Goal: Answer question/provide support

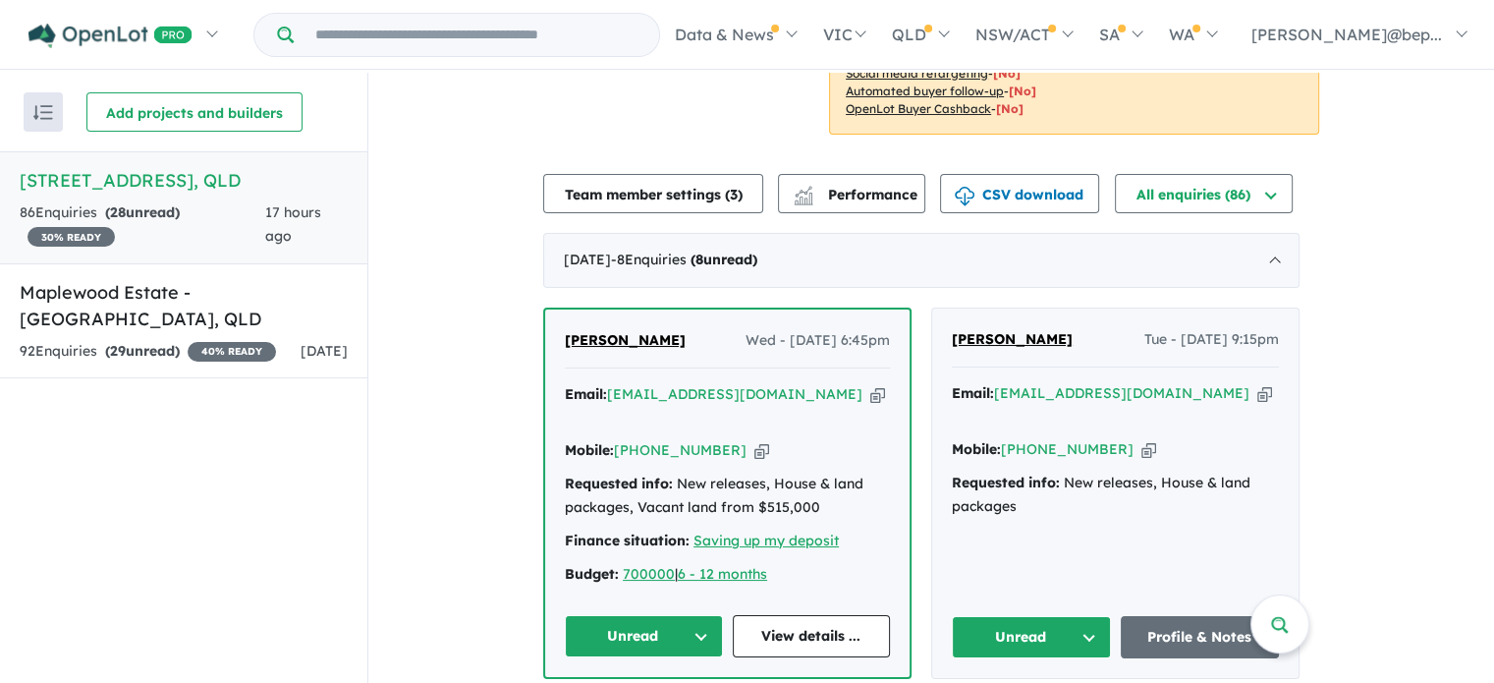
scroll to position [409, 0]
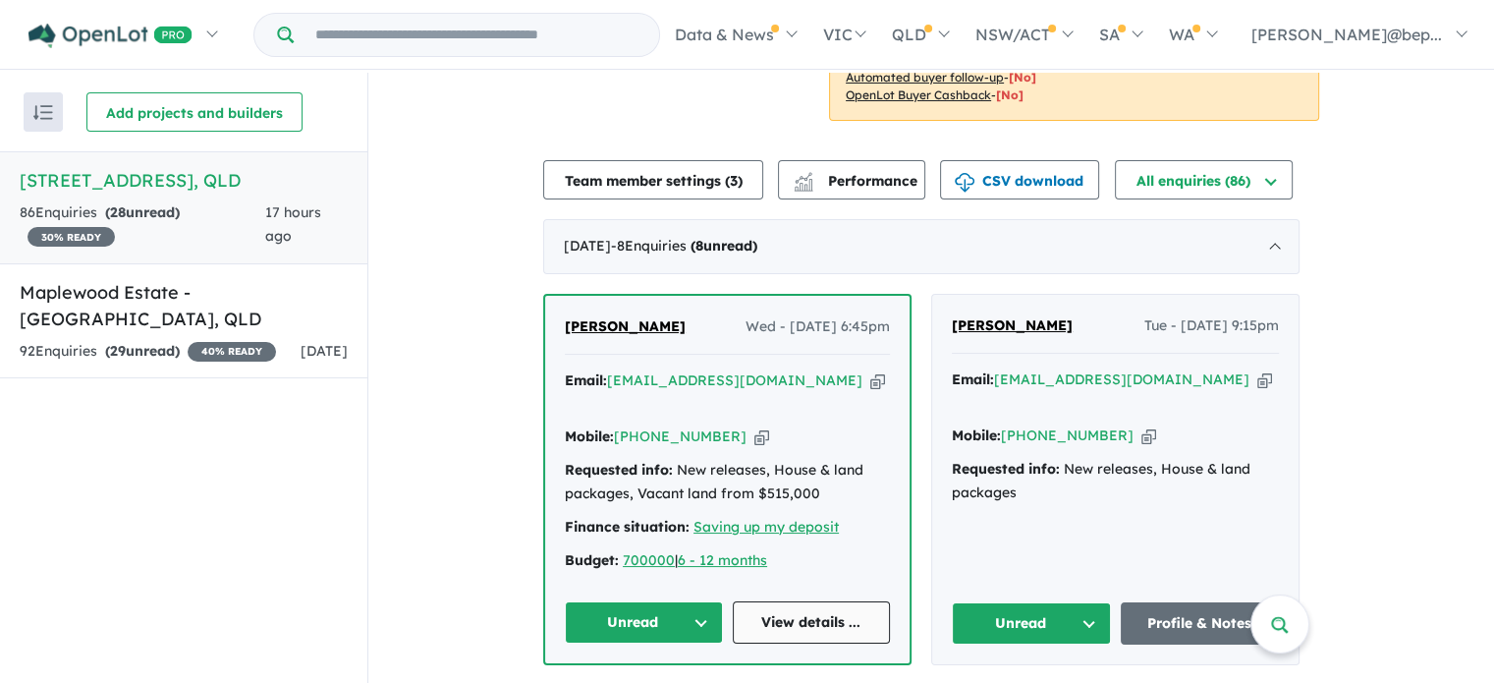
click at [737, 601] on link "View details ..." at bounding box center [812, 622] width 158 height 42
click at [1178, 602] on link "Profile & Notes" at bounding box center [1200, 623] width 159 height 42
click at [870, 380] on icon "button" at bounding box center [877, 380] width 15 height 21
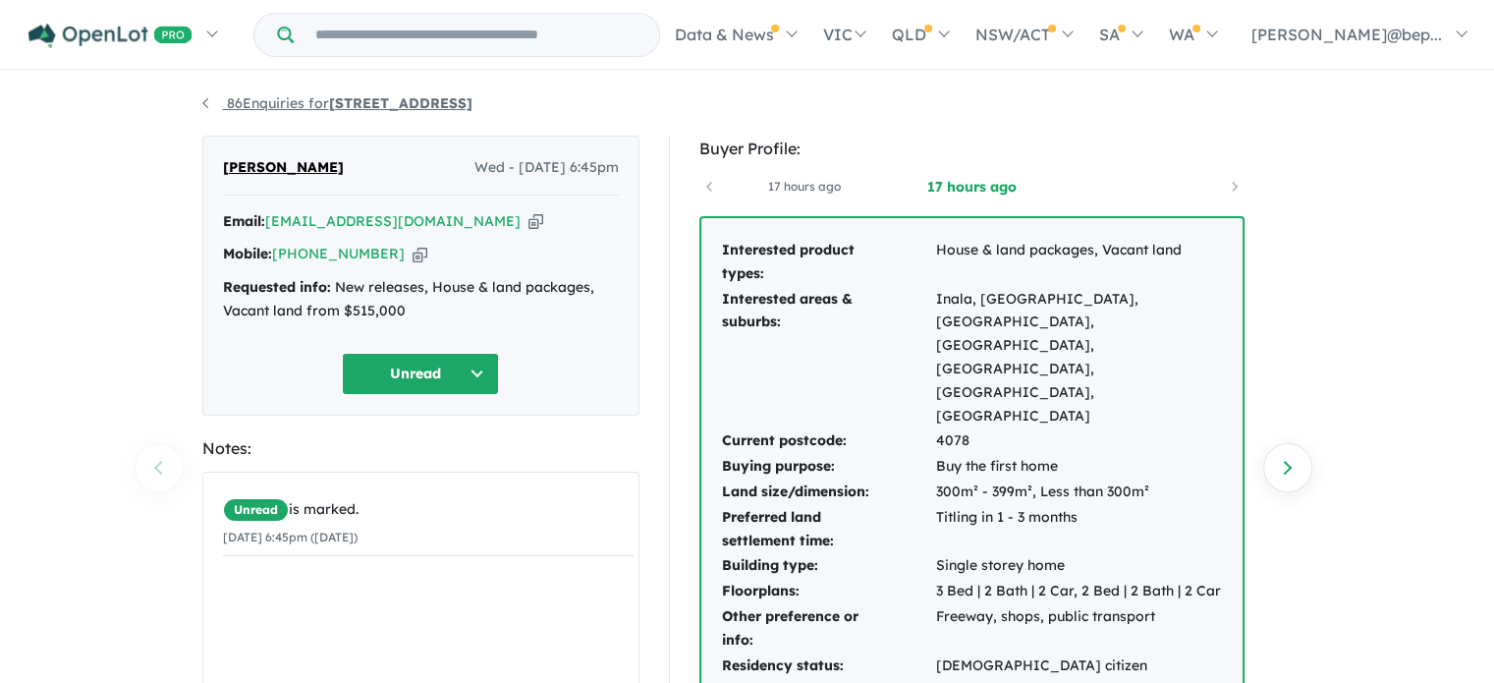
copy link "[STREET_ADDRESS]"
drag, startPoint x: 523, startPoint y: 112, endPoint x: 332, endPoint y: 110, distance: 190.6
click at [332, 110] on ul "86 Enquiries for [STREET_ADDRESS]" at bounding box center [747, 104] width 1090 height 24
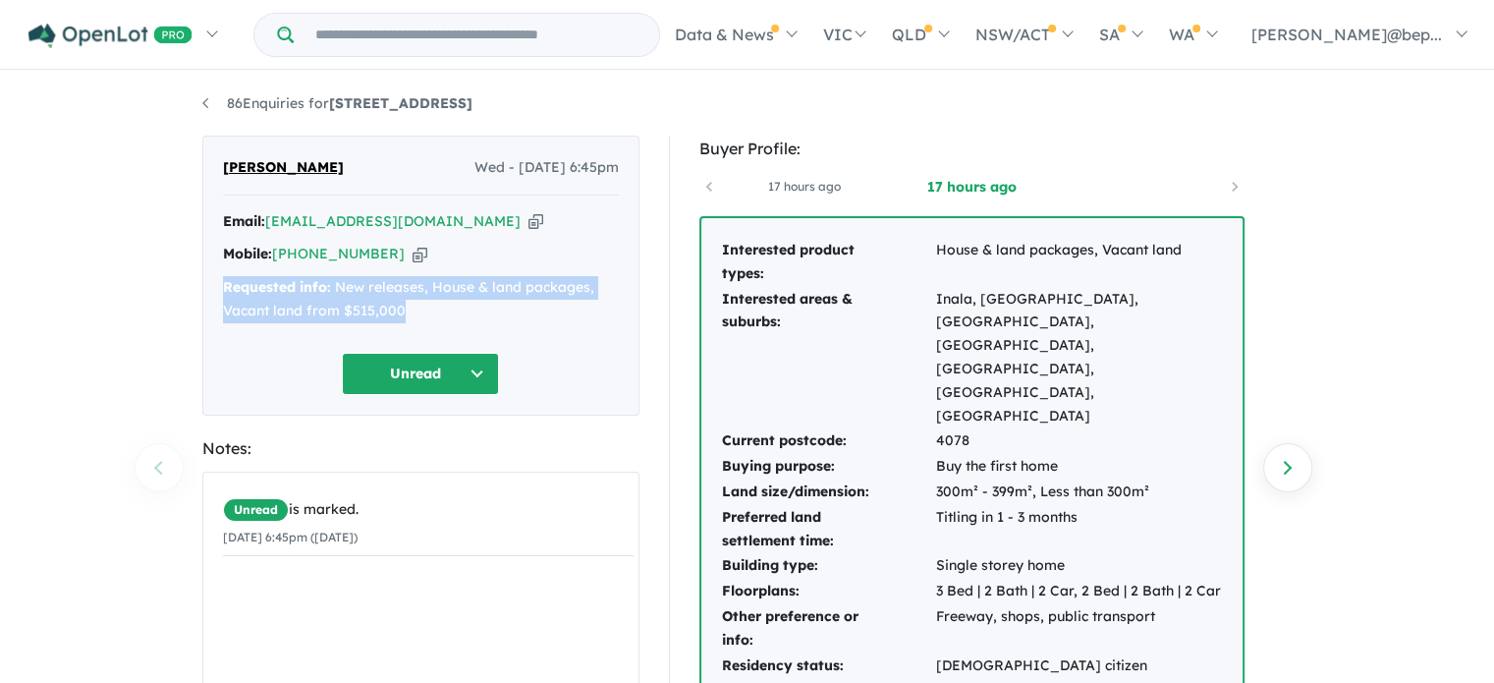
drag, startPoint x: 213, startPoint y: 287, endPoint x: 448, endPoint y: 309, distance: 235.9
click at [448, 309] on div "Jennifer An Wed - 27/08/2025, 6:45pm Email: jingyeong2425@gmail.com Copied! Mob…" at bounding box center [420, 276] width 437 height 280
copy div "Requested info: New releases, House & land packages, Vacant land from $515,000"
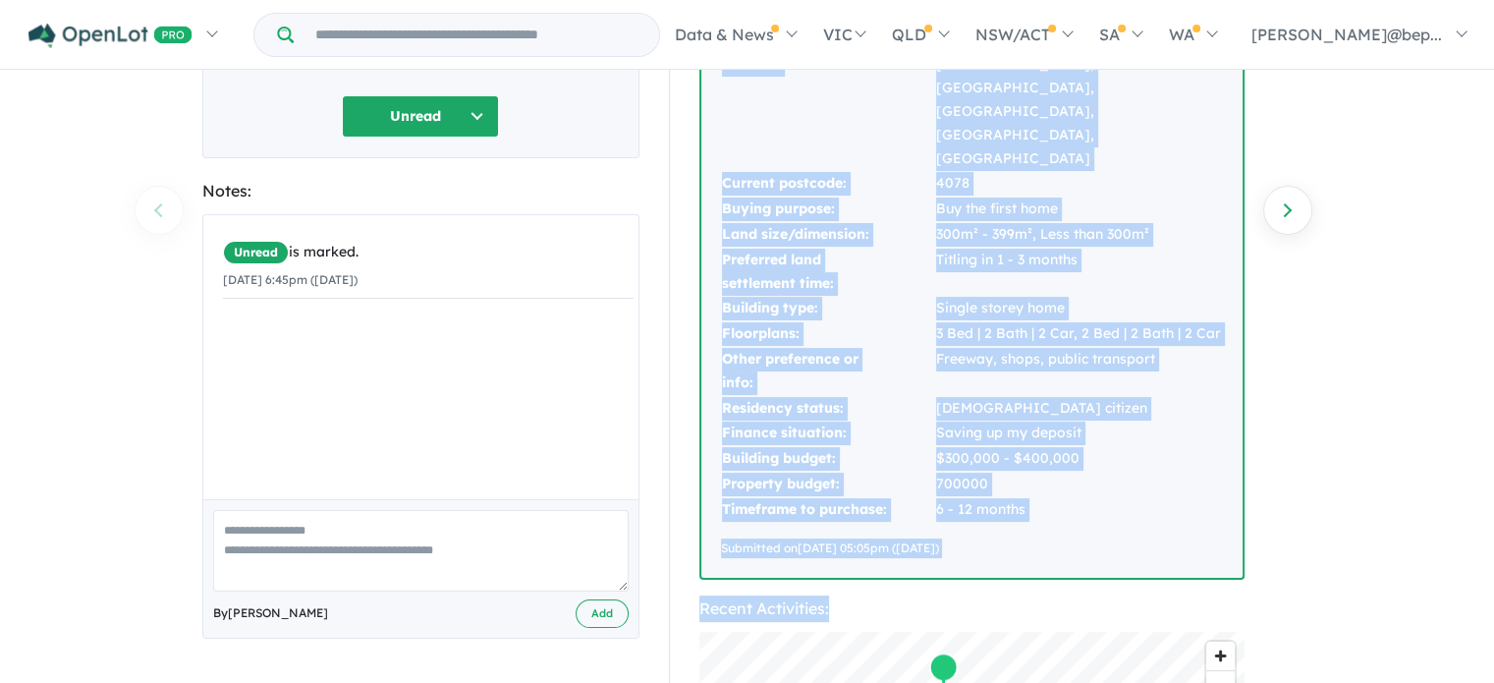
scroll to position [278, 0]
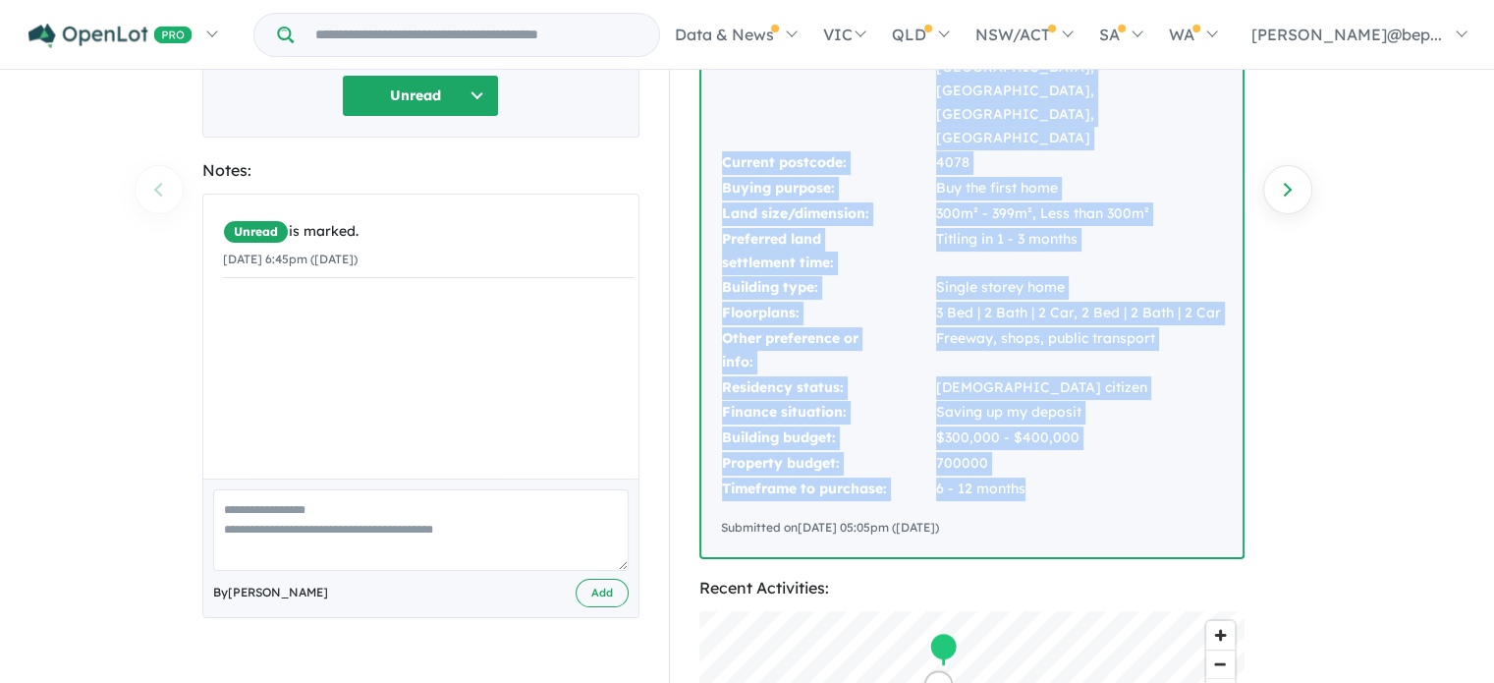
drag, startPoint x: 719, startPoint y: 241, endPoint x: 1063, endPoint y: 401, distance: 379.3
click at [1063, 401] on tbody "Interested product types: House & land packages, Vacant land Interested areas &…" at bounding box center [972, 231] width 502 height 542
copy tbody "Interested product types: House & land packages, Vacant land Interested areas &…"
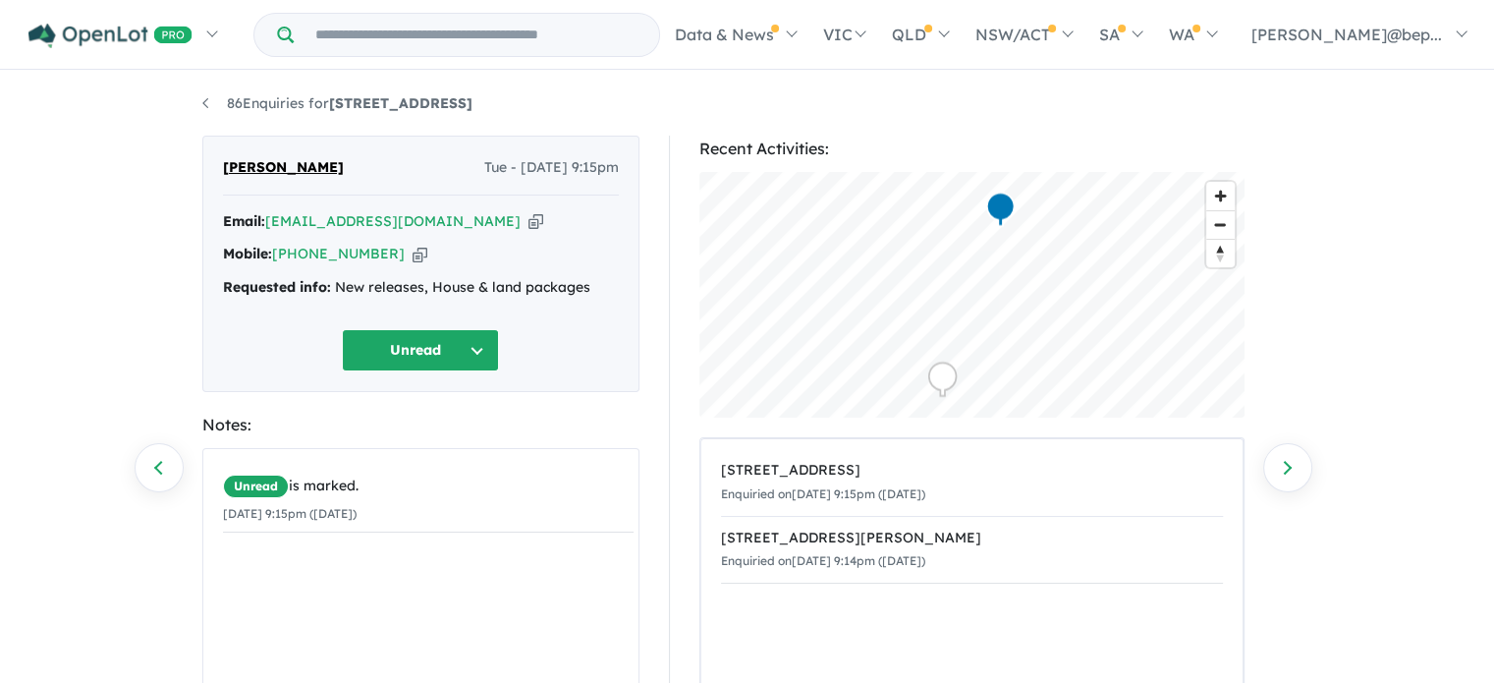
click at [529, 221] on icon "button" at bounding box center [536, 221] width 15 height 21
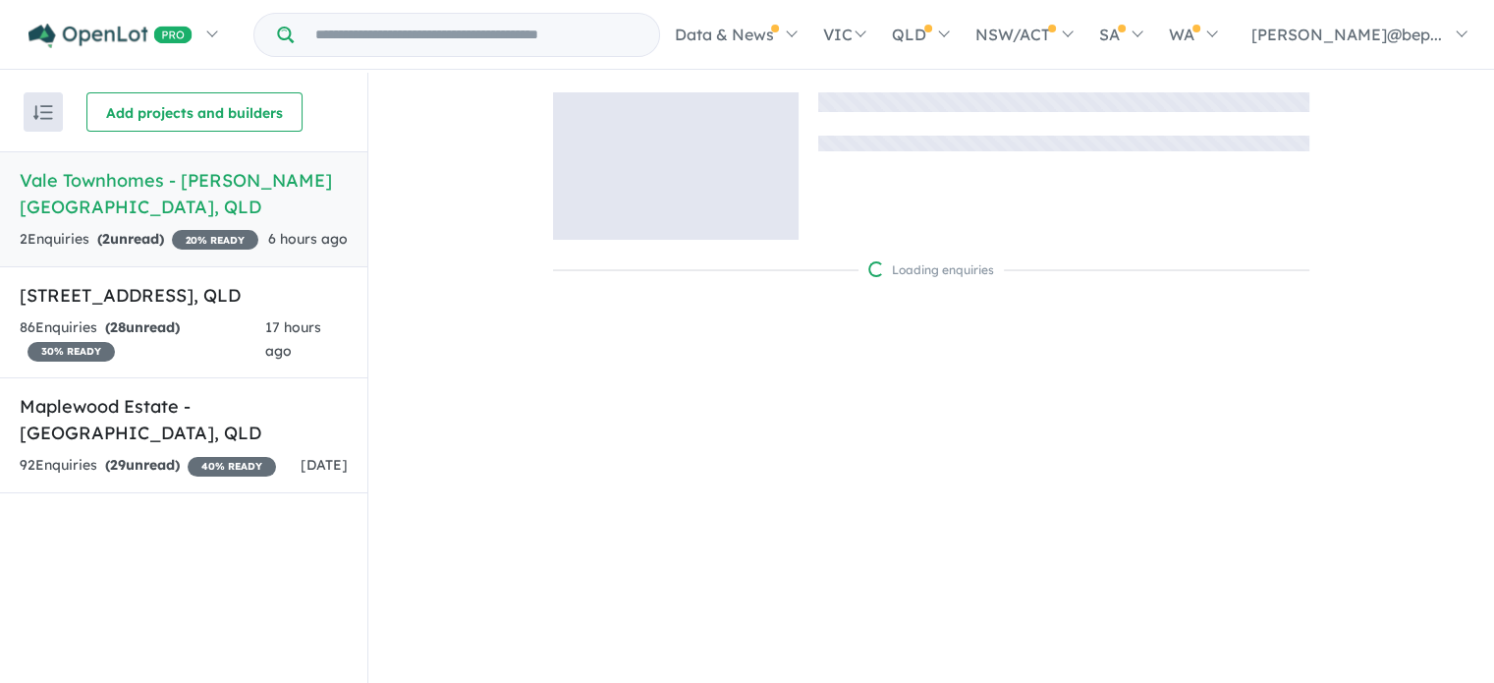
click at [1353, 233] on div "Loading enquiries" at bounding box center [931, 193] width 1126 height 241
